Goal: Navigation & Orientation: Find specific page/section

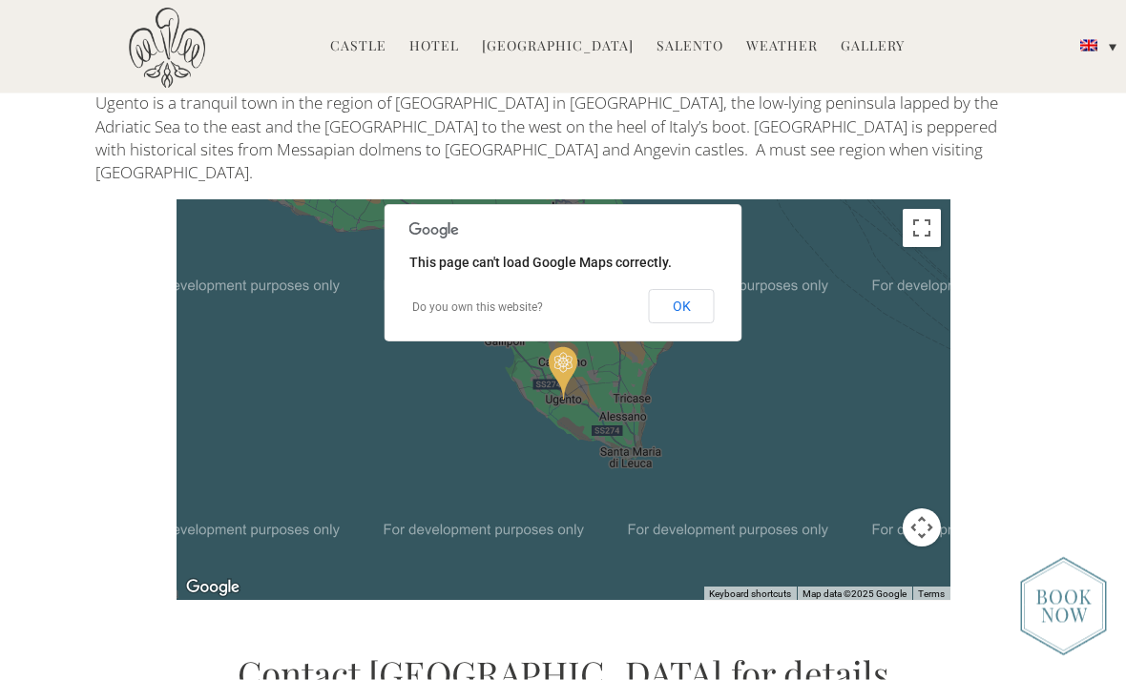
scroll to position [3728, 0]
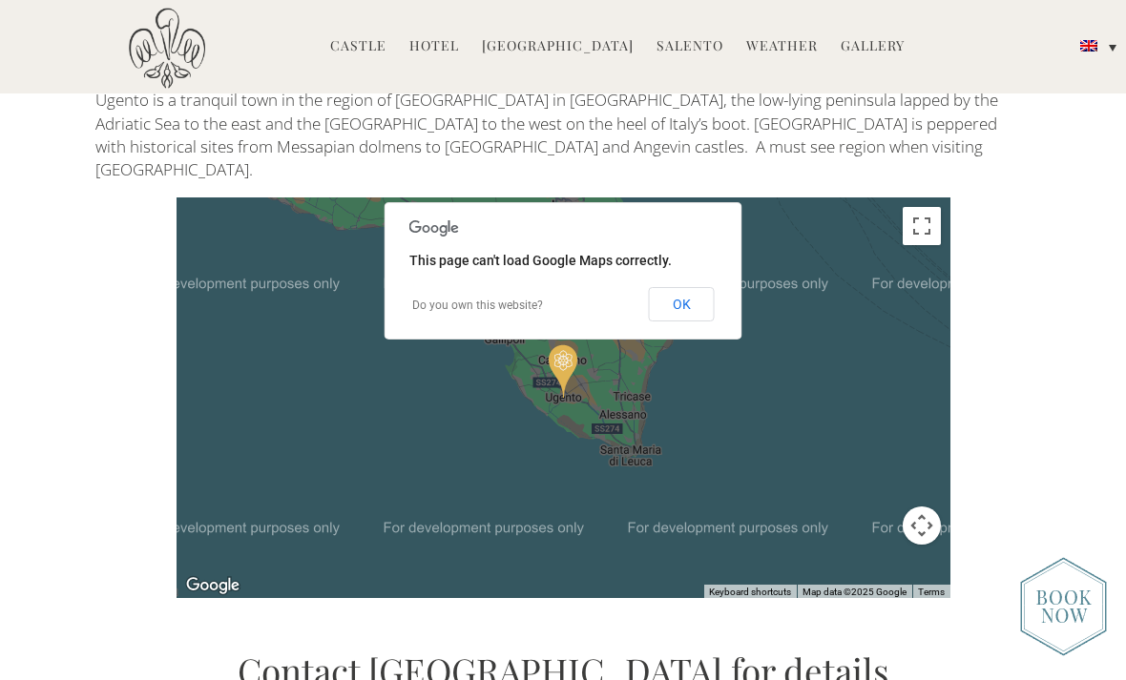
click at [455, 51] on link "Hotel" at bounding box center [434, 47] width 50 height 22
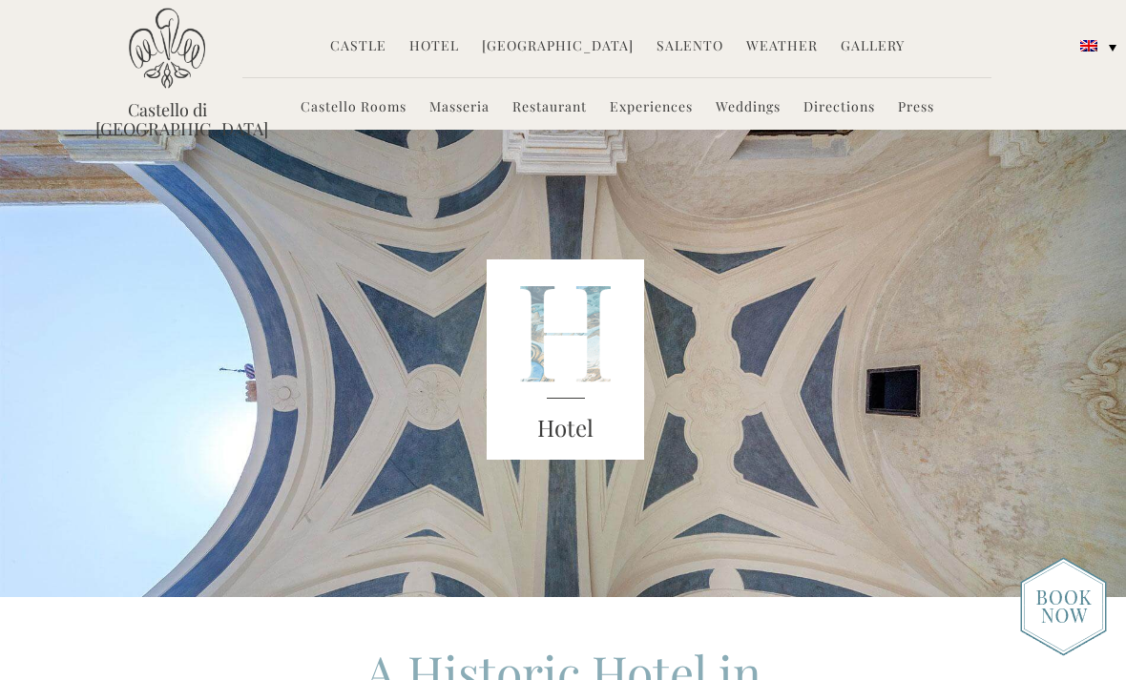
click at [662, 115] on link "Experiences" at bounding box center [651, 108] width 83 height 22
click at [658, 103] on link "Experiences" at bounding box center [651, 108] width 83 height 22
click at [668, 100] on link "Experiences" at bounding box center [651, 108] width 83 height 22
click at [664, 104] on link "Experiences" at bounding box center [651, 108] width 83 height 22
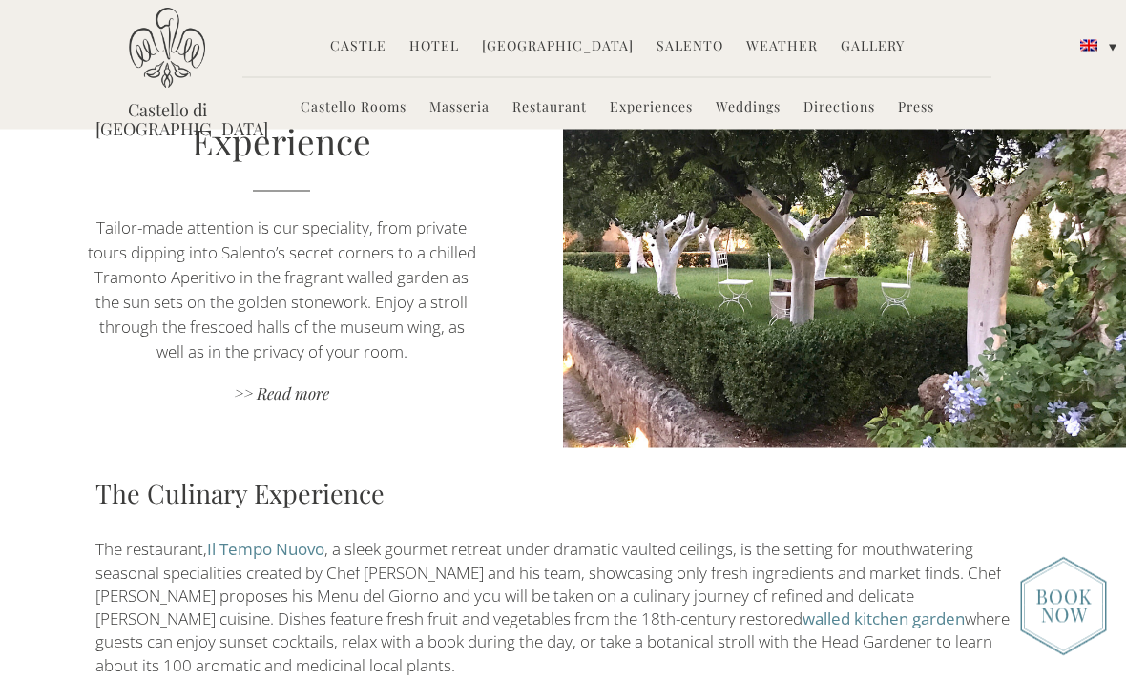
scroll to position [1634, 0]
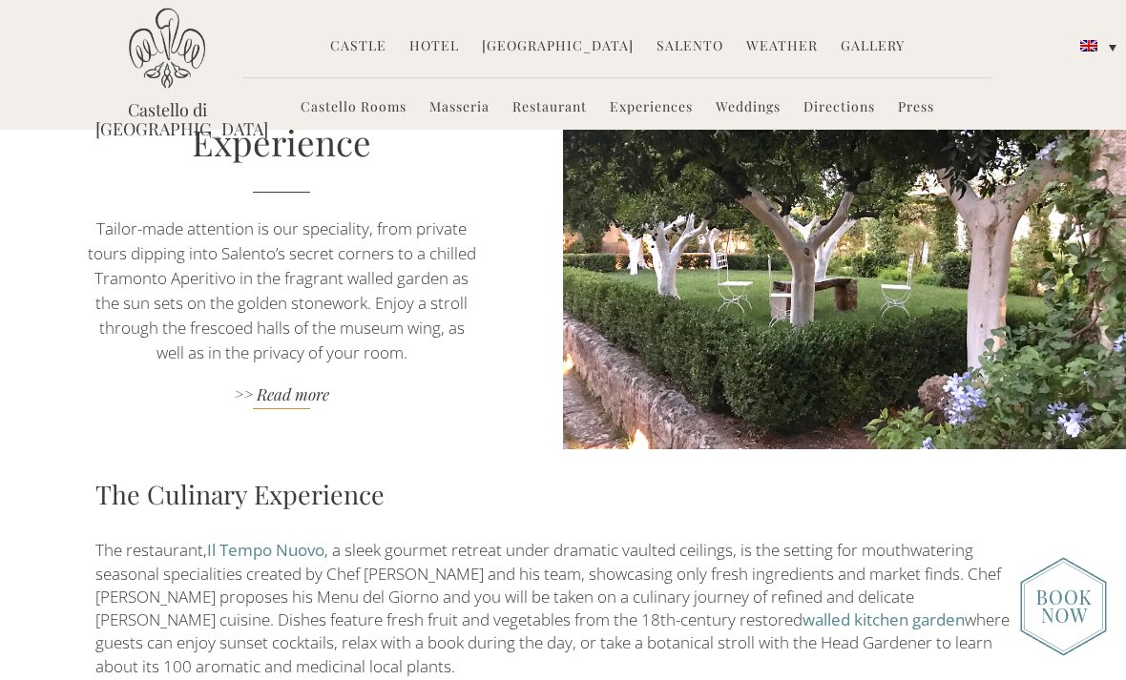
click at [302, 384] on link ">> Read more" at bounding box center [282, 397] width 394 height 26
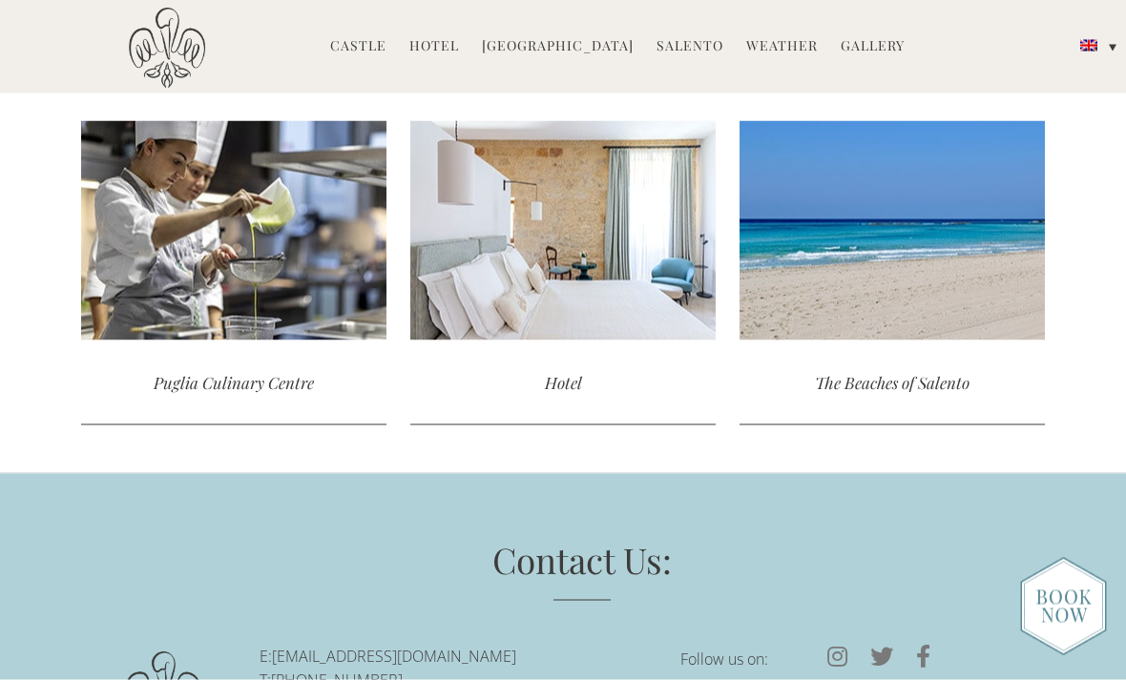
scroll to position [5074, 0]
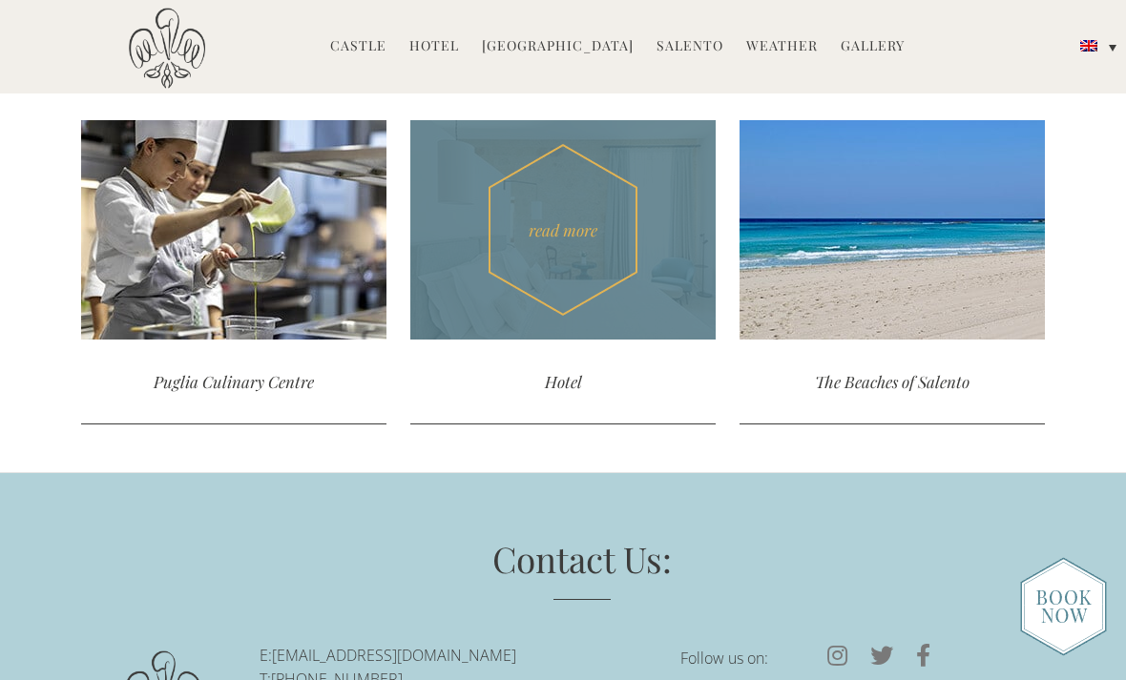
click at [572, 340] on div "Hotel" at bounding box center [562, 382] width 305 height 85
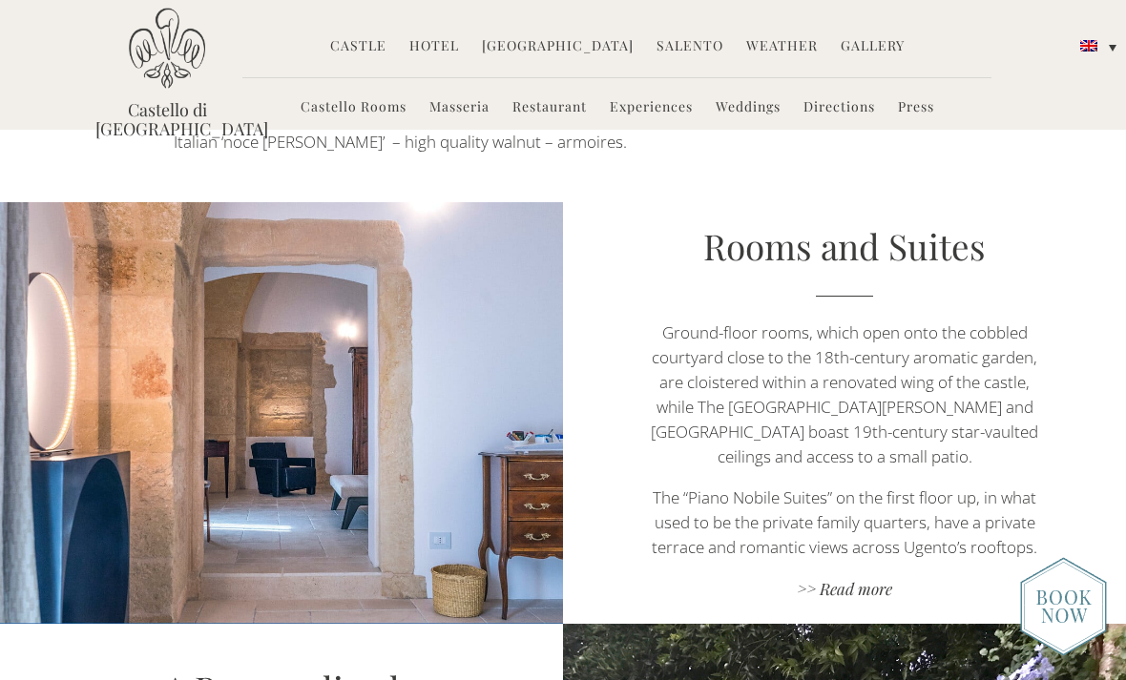
scroll to position [1039, 0]
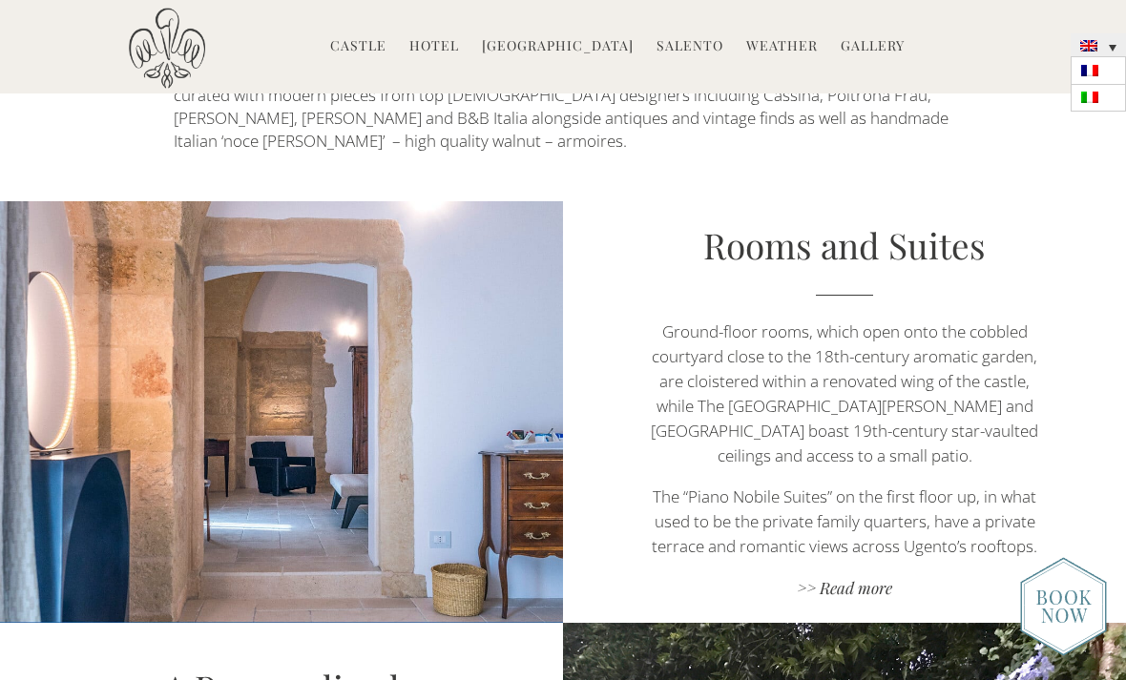
click at [1097, 47] on img at bounding box center [1088, 45] width 17 height 11
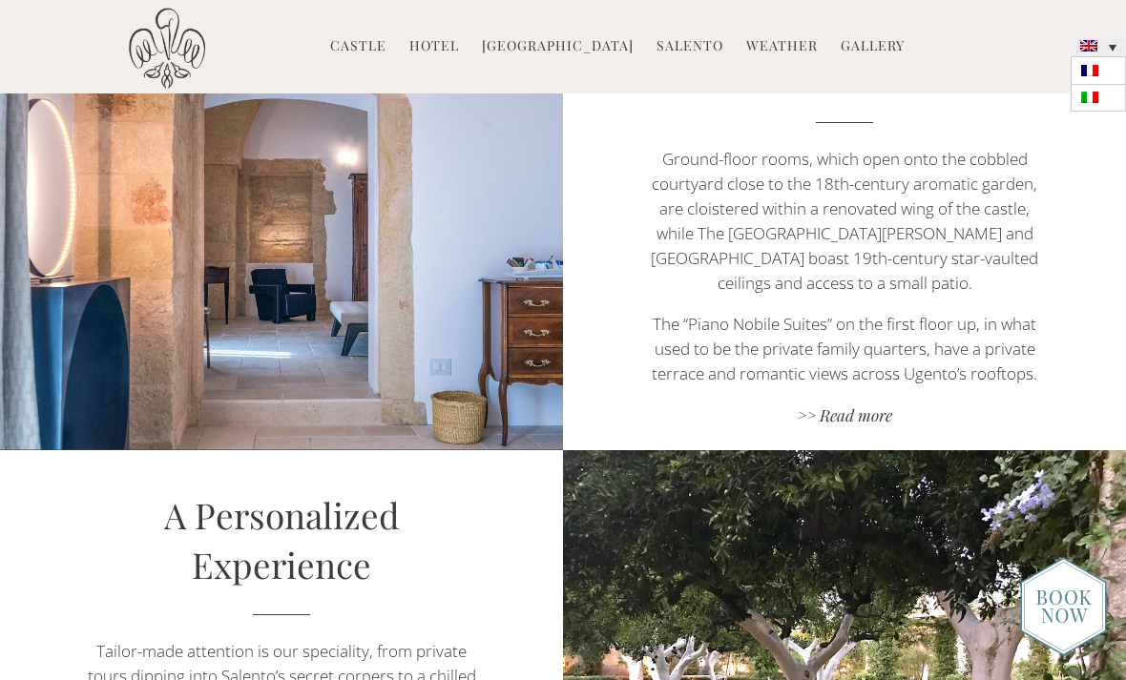
scroll to position [1228, 0]
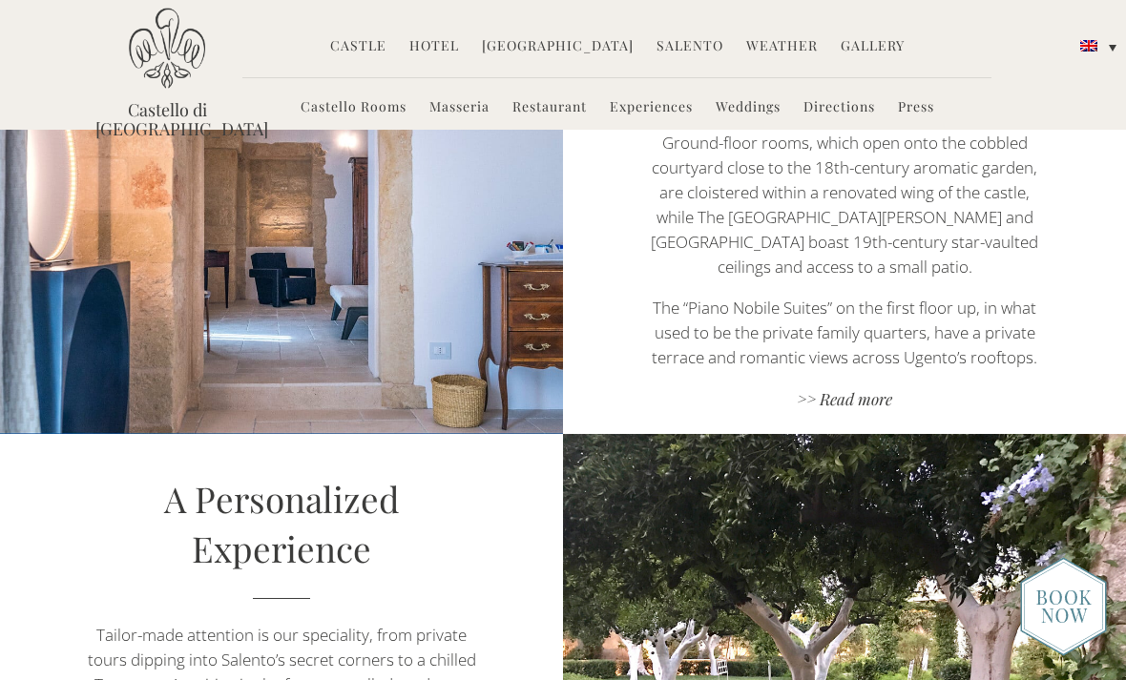
click at [1067, 656] on img at bounding box center [1063, 606] width 87 height 99
